Goal: Answer question/provide support: Share knowledge or assist other users

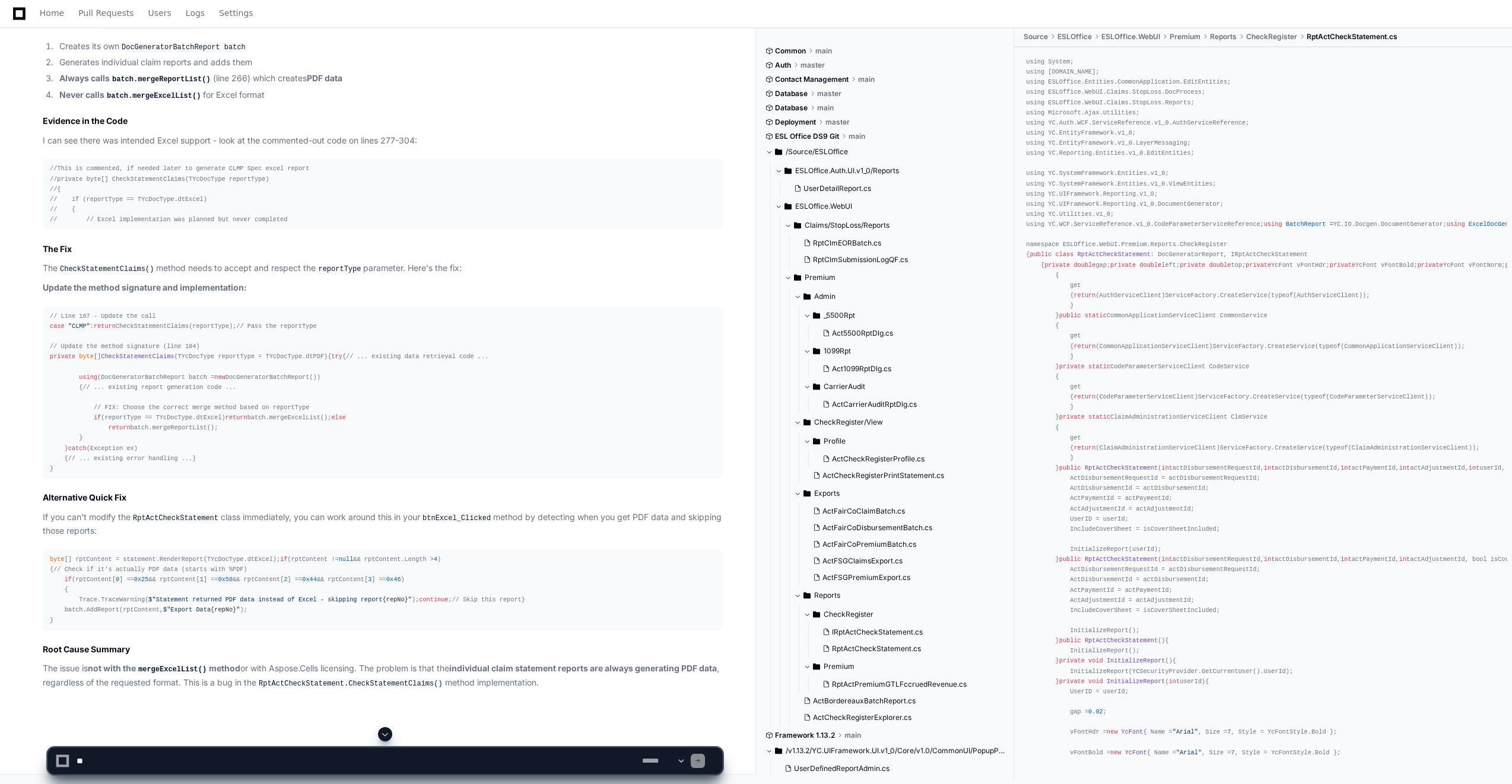
scroll to position [5390, 0]
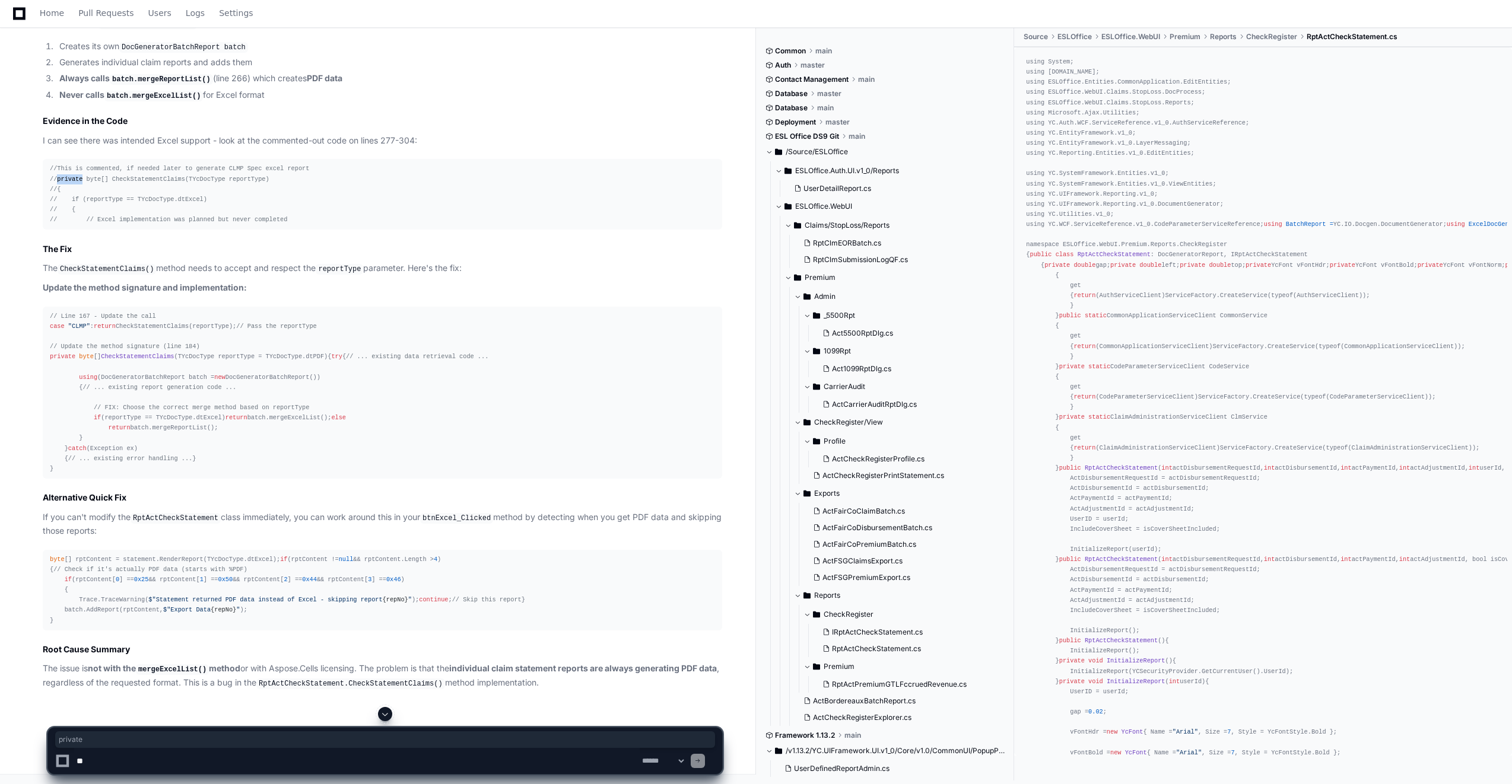
drag, startPoint x: 57, startPoint y: 562, endPoint x: 80, endPoint y: 564, distance: 23.1
click at [80, 183] on span "//private byte[] CheckStatementClaims(TYcDocType reportType)" at bounding box center [160, 179] width 219 height 7
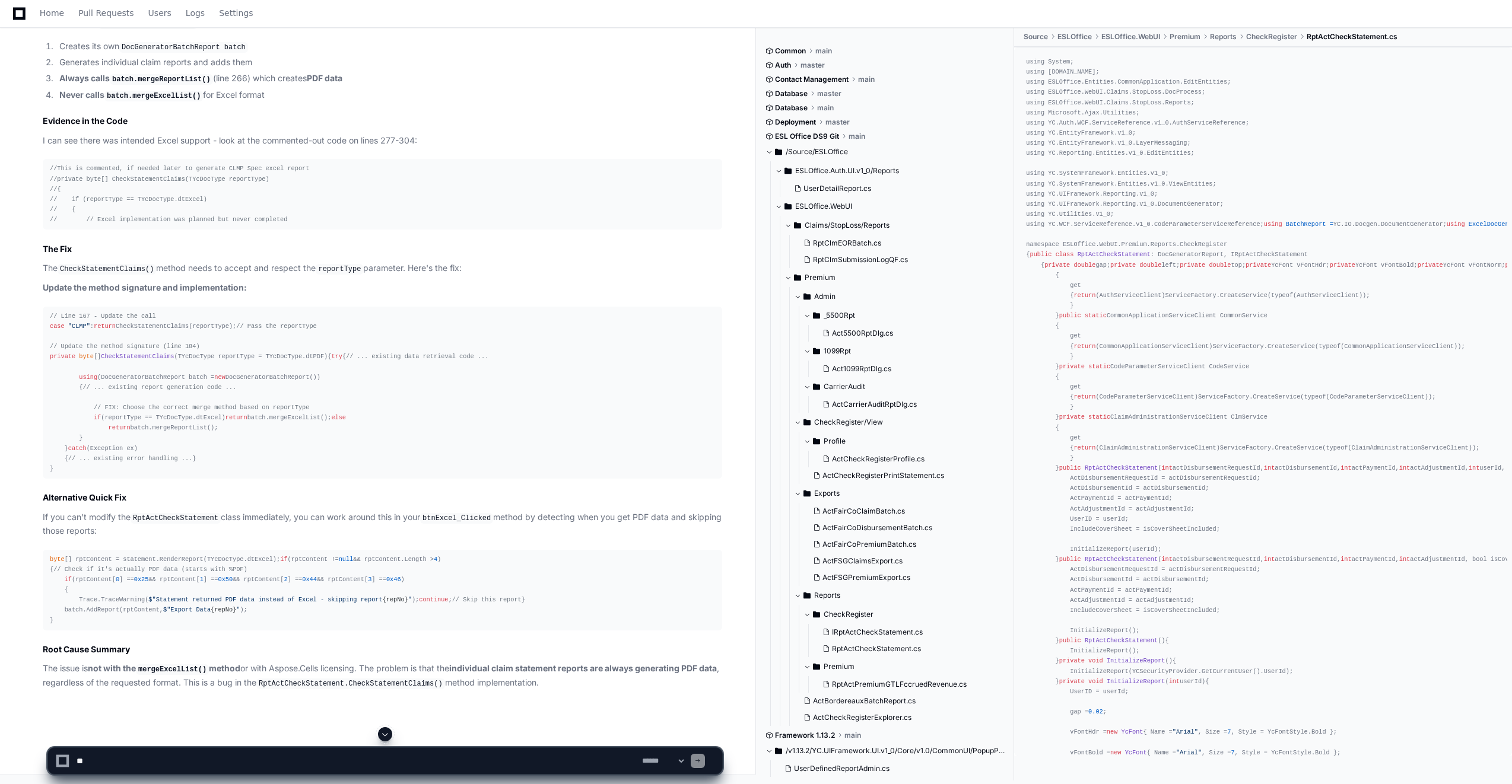
click at [278, 225] on div "//This is commented, if needed later to generate CLMP Spec excel report //priva…" at bounding box center [382, 194] width 665 height 61
click at [128, 755] on textarea at bounding box center [357, 761] width 566 height 26
click at [344, 758] on textarea at bounding box center [357, 761] width 566 height 26
click at [580, 760] on textarea at bounding box center [357, 761] width 566 height 26
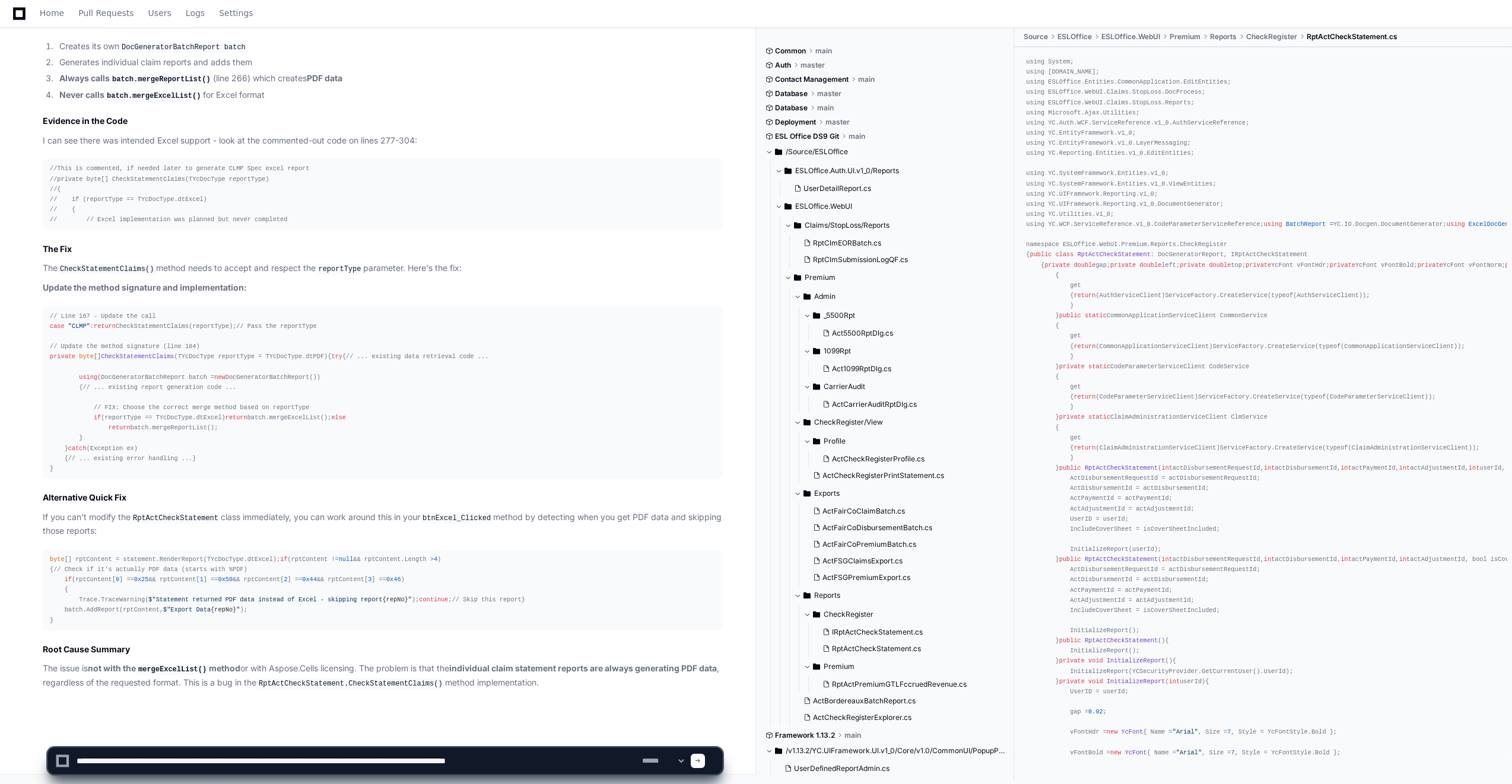
paste textarea "**********"
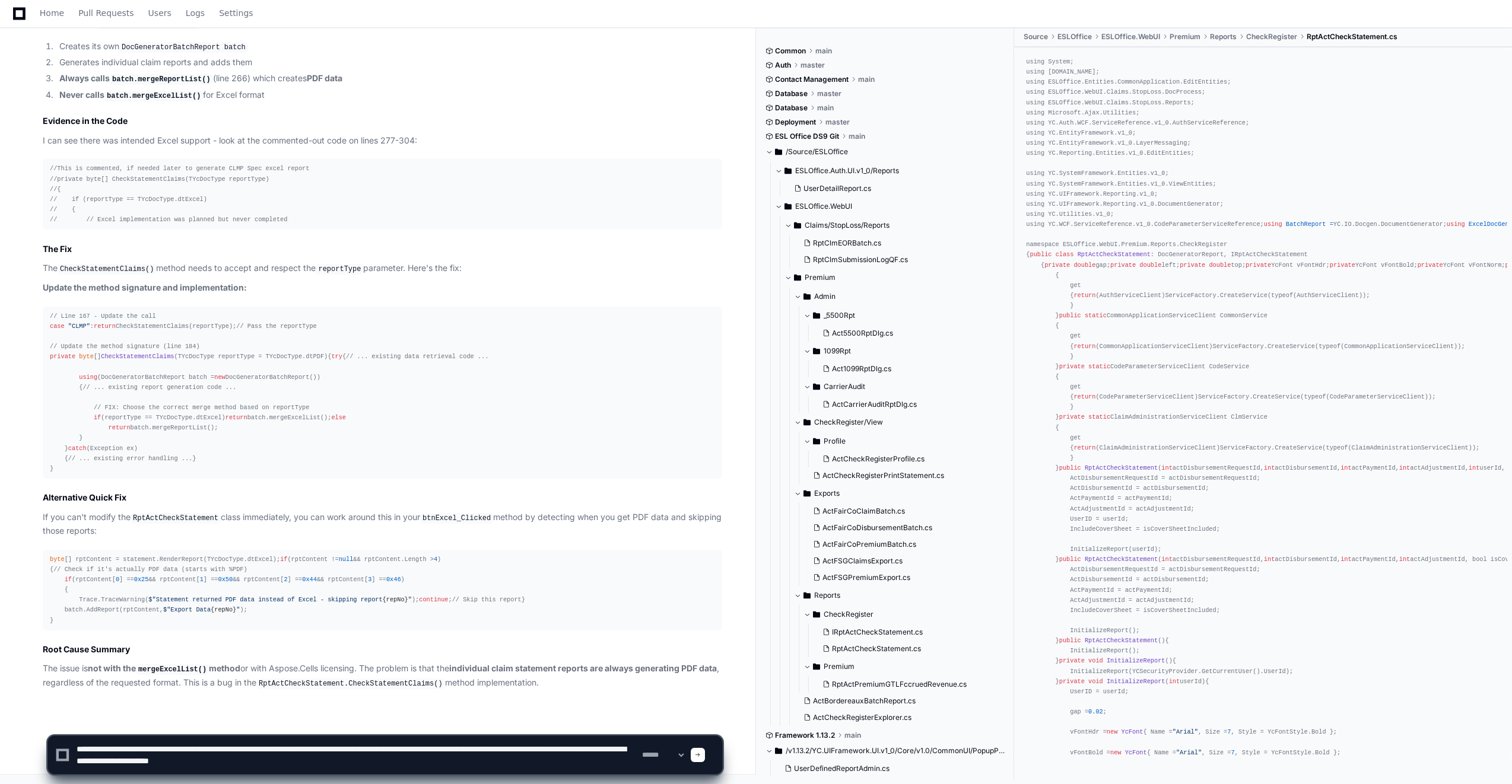
type textarea "**********"
click at [705, 754] on div at bounding box center [698, 755] width 14 height 14
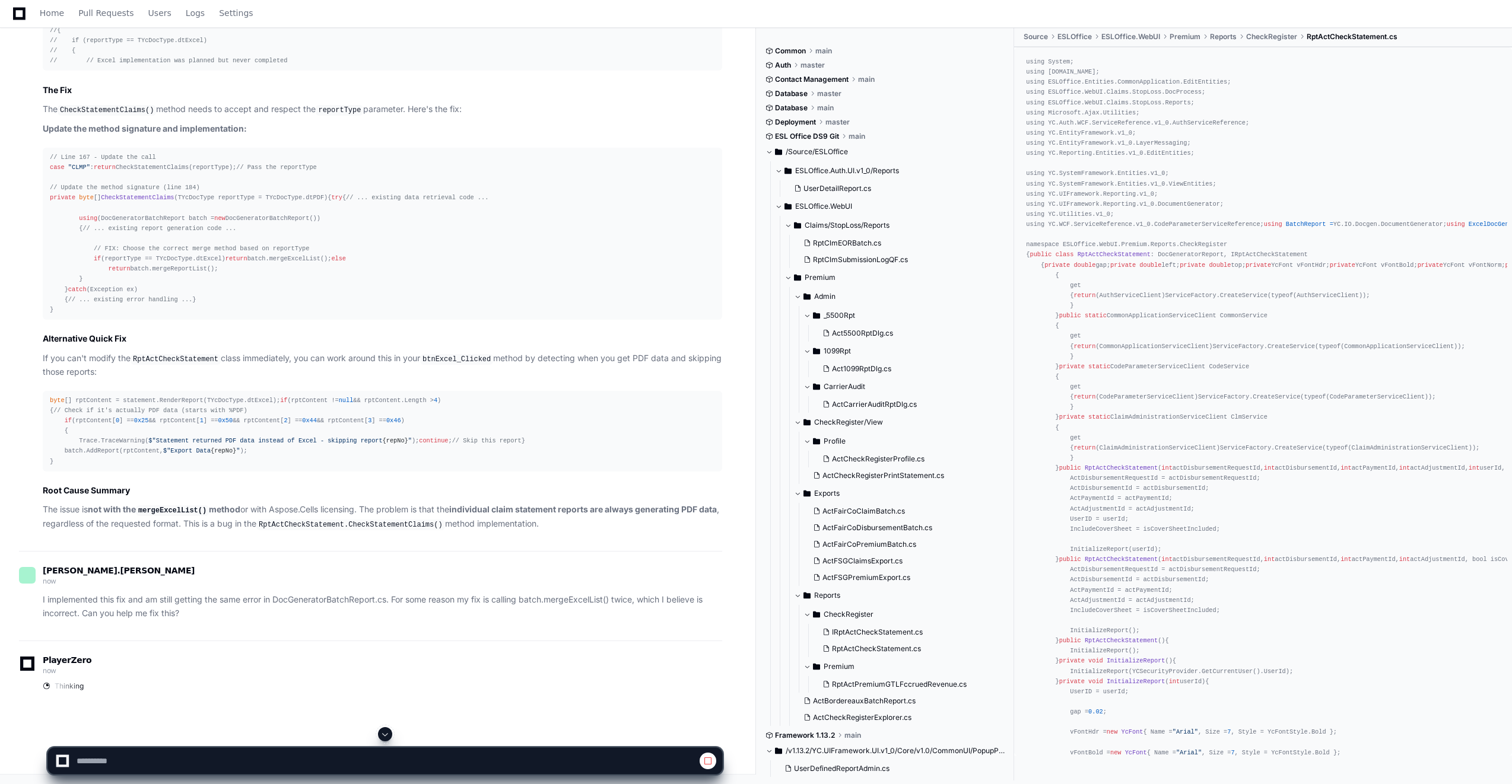
drag, startPoint x: 716, startPoint y: 753, endPoint x: 647, endPoint y: 711, distance: 80.8
click at [647, 641] on div "[PERSON_NAME].[PERSON_NAME] now I implemented this fix and am still getting the…" at bounding box center [370, 596] width 703 height 89
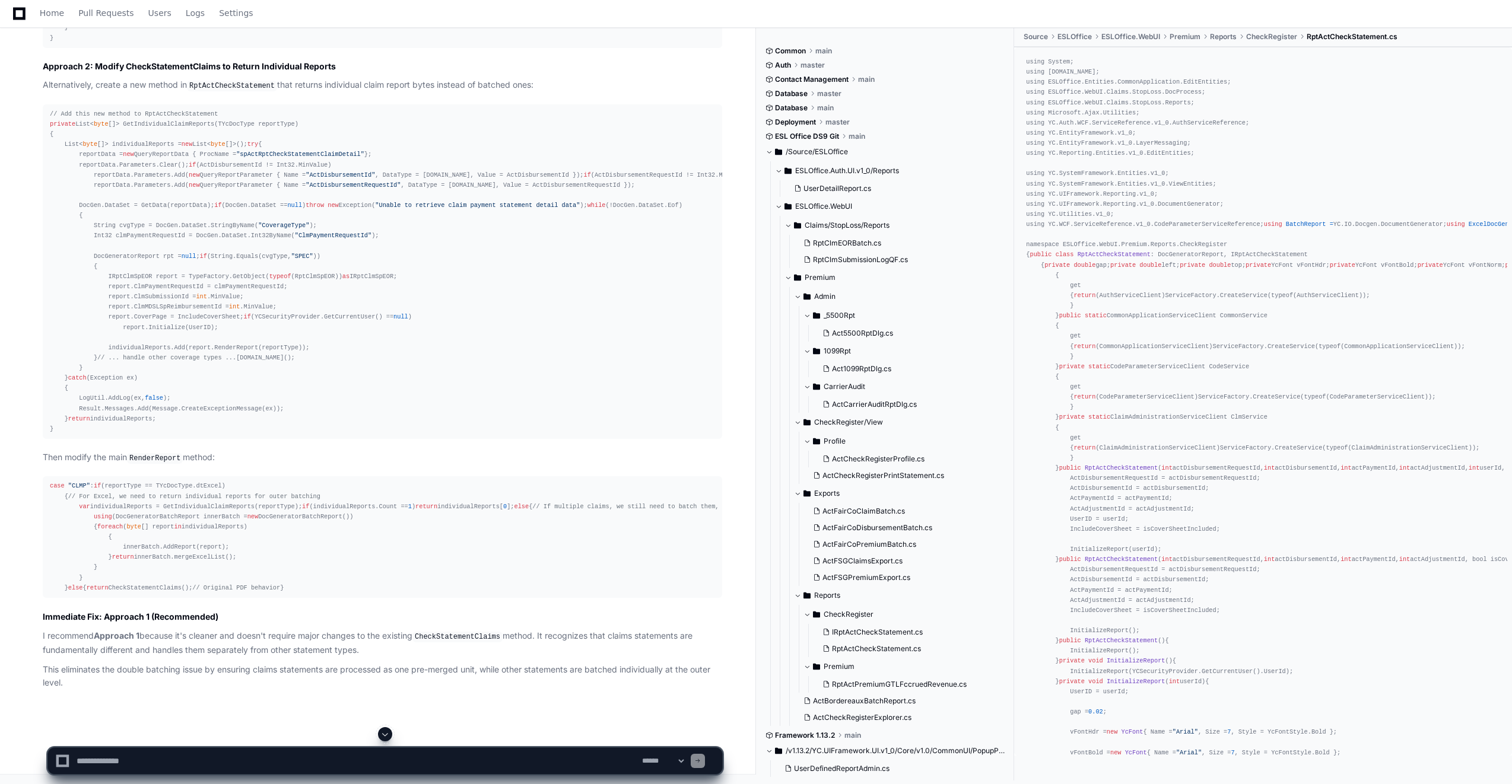
scroll to position [7256, 0]
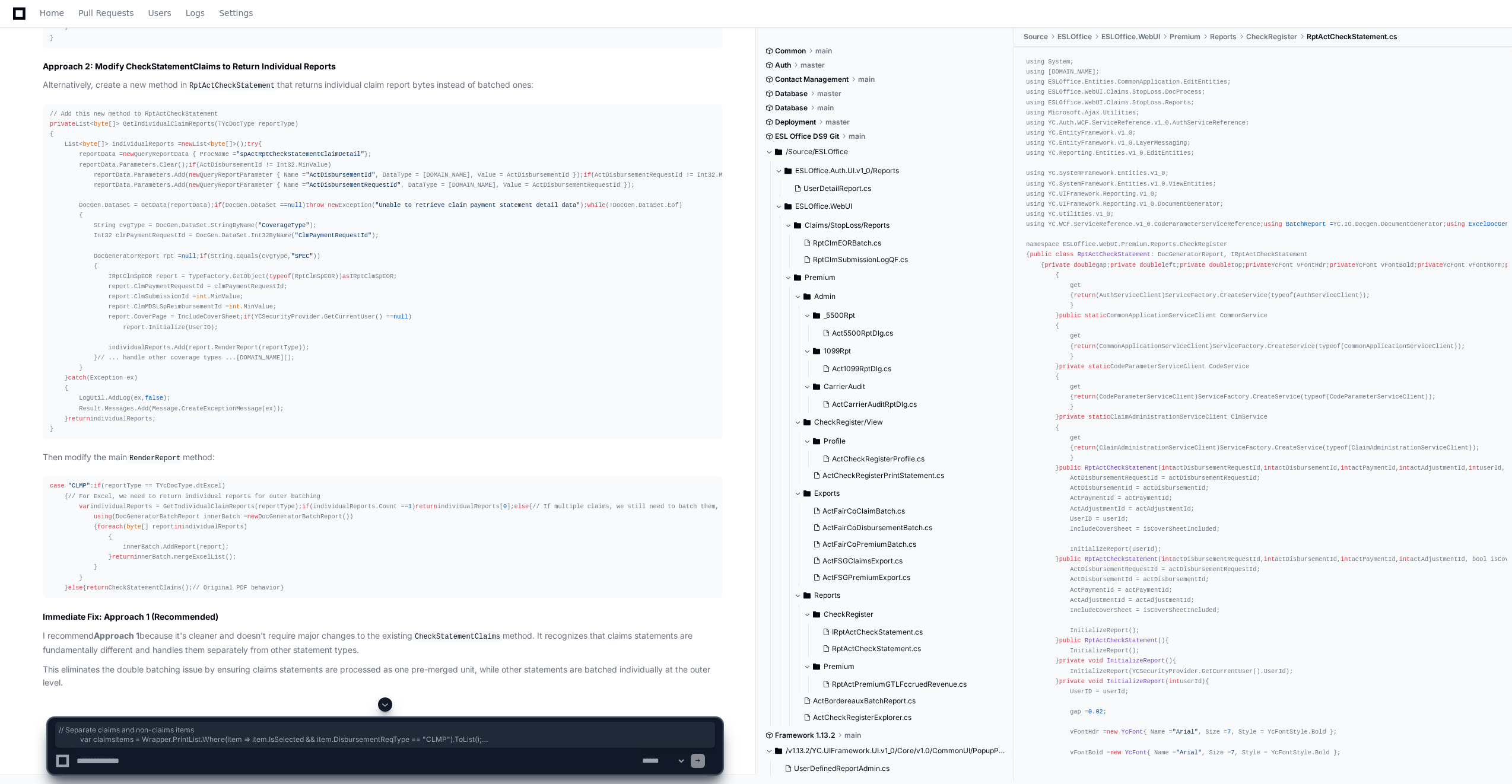
drag, startPoint x: 494, startPoint y: 309, endPoint x: 6, endPoint y: 292, distance: 488.3
copy div "// Separate claims and non-claims items var claimsItems = Wrapper.PrintList.Whe…"
drag, startPoint x: 88, startPoint y: 639, endPoint x: 52, endPoint y: 619, distance: 41.2
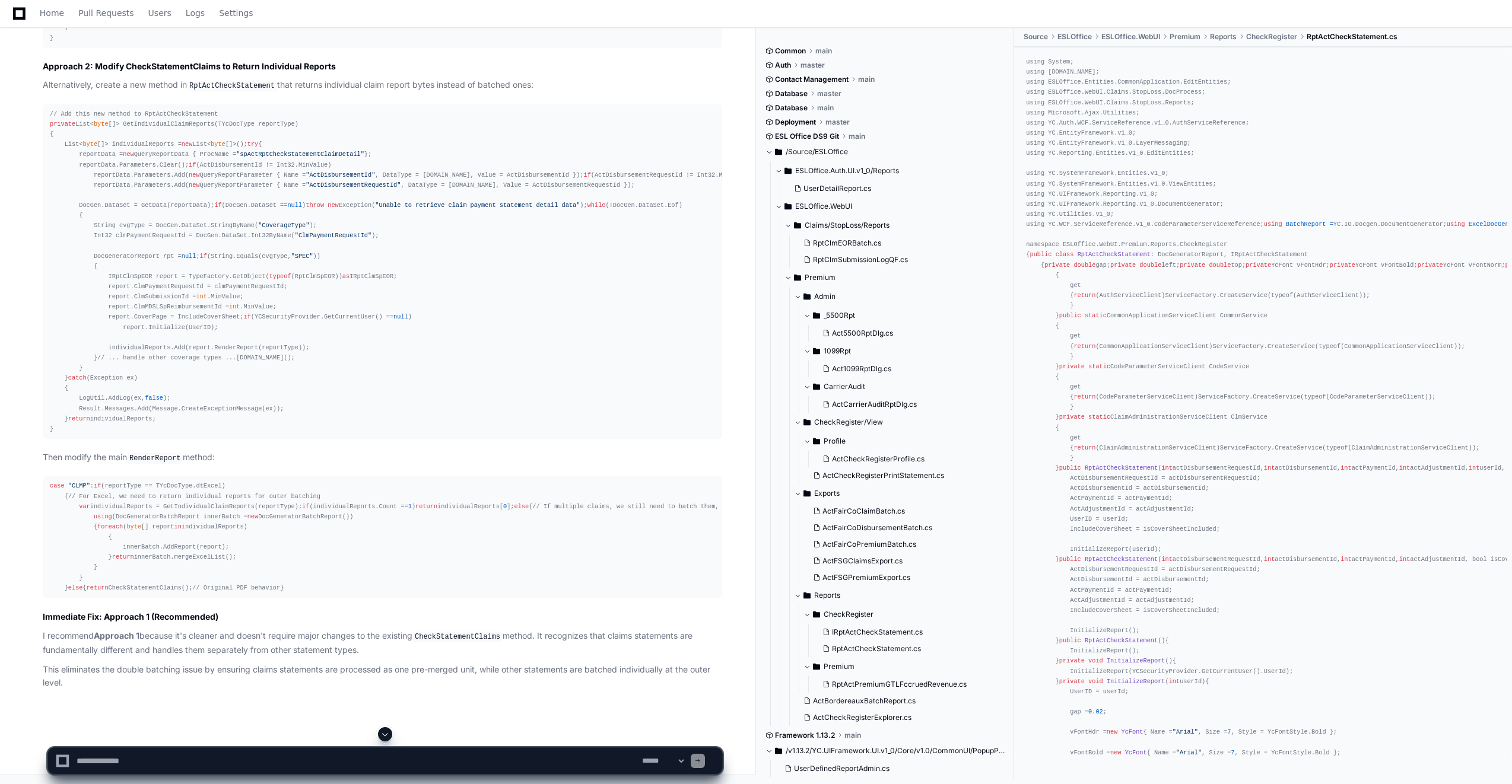
drag, startPoint x: 52, startPoint y: 619, endPoint x: 93, endPoint y: 642, distance: 47.0
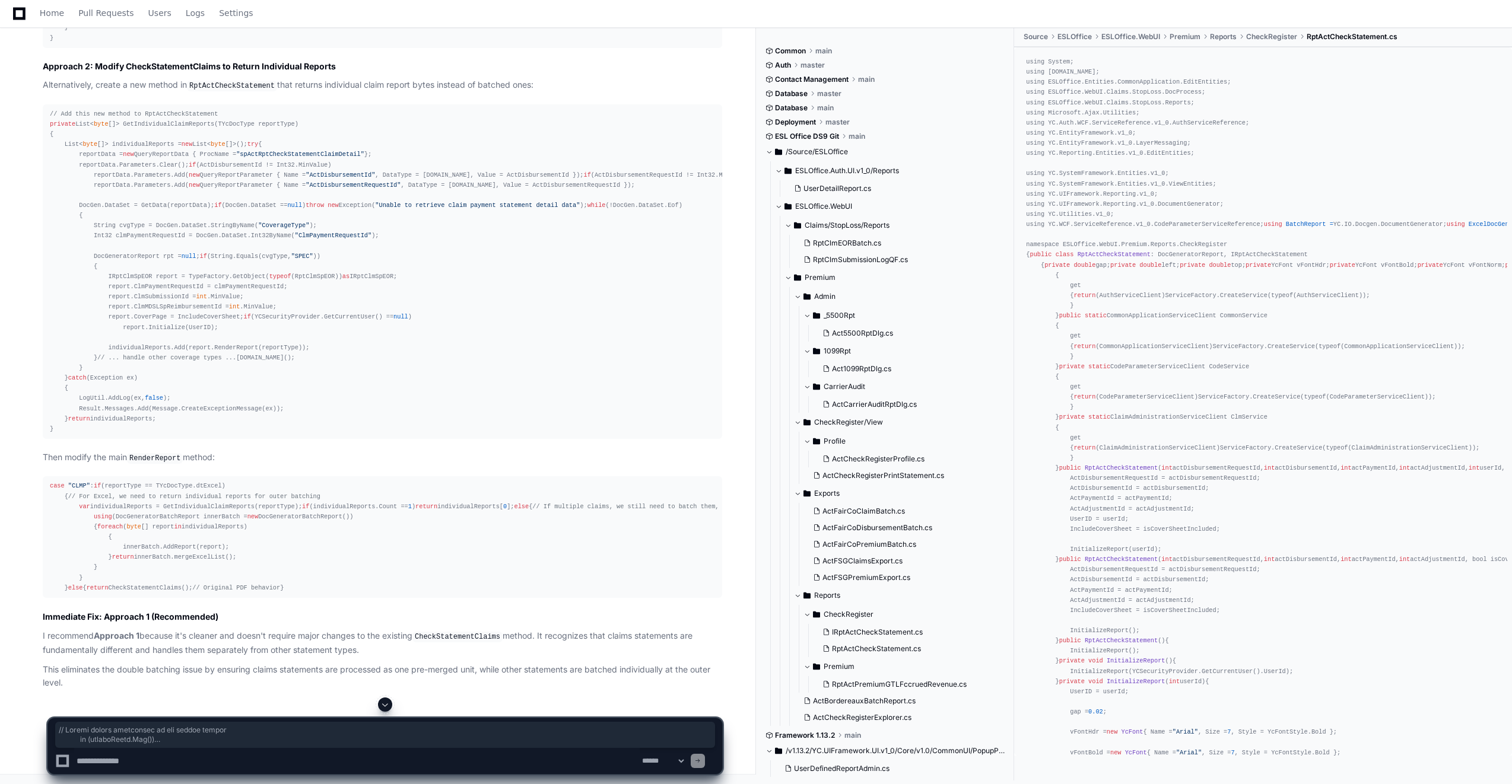
drag, startPoint x: 87, startPoint y: 639, endPoint x: 6, endPoint y: 395, distance: 257.1
copy div "// Handle claims statements as one merged report if (claimsItems.Any()) { // Cr…"
drag, startPoint x: 99, startPoint y: 475, endPoint x: -46, endPoint y: 314, distance: 216.7
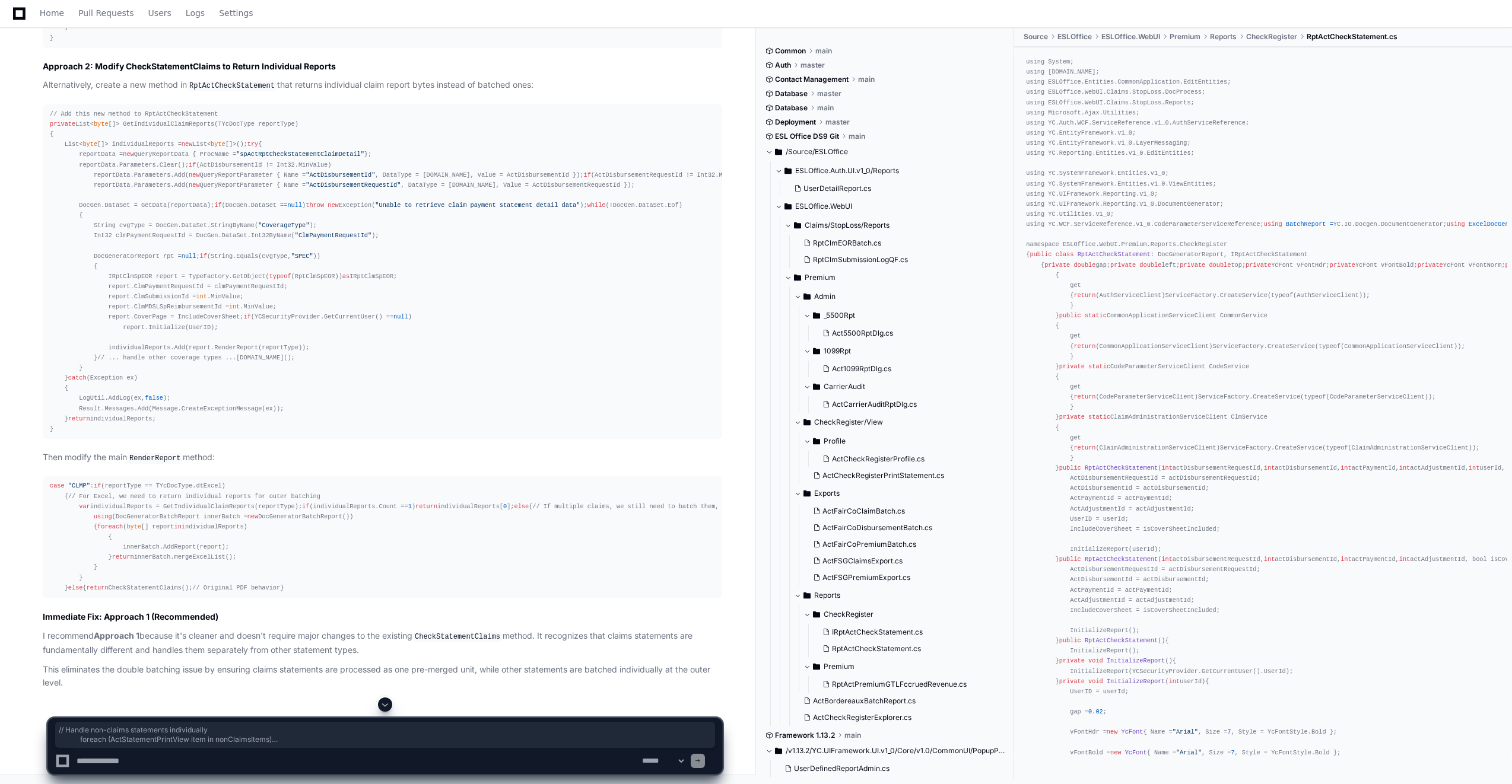
copy div "// Handle non-claims statements individually foreach (ActStatementPrintView ite…"
